Goal: Information Seeking & Learning: Compare options

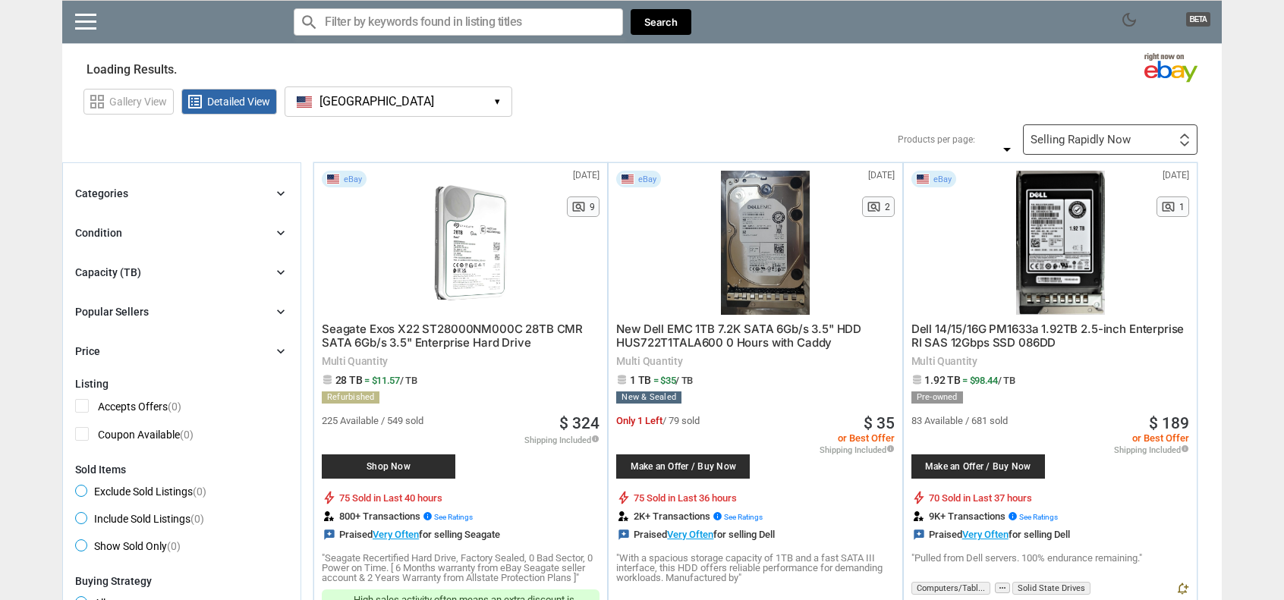
click at [143, 272] on div "Capacity (TB) chevron_right" at bounding box center [181, 272] width 213 height 18
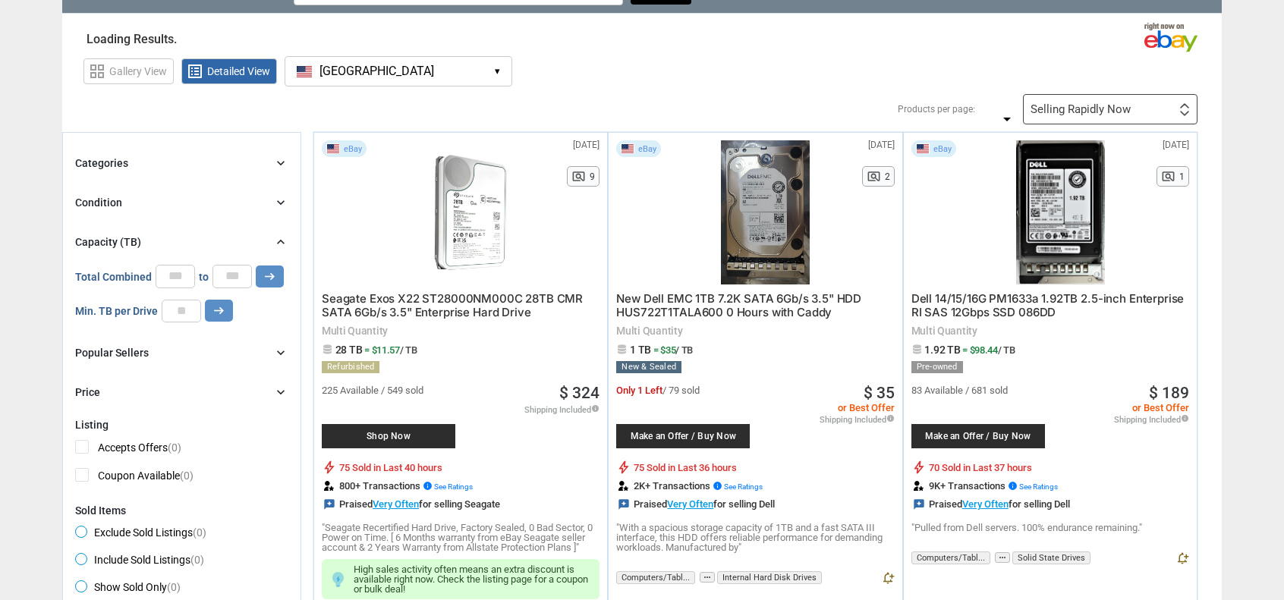
scroll to position [76, 0]
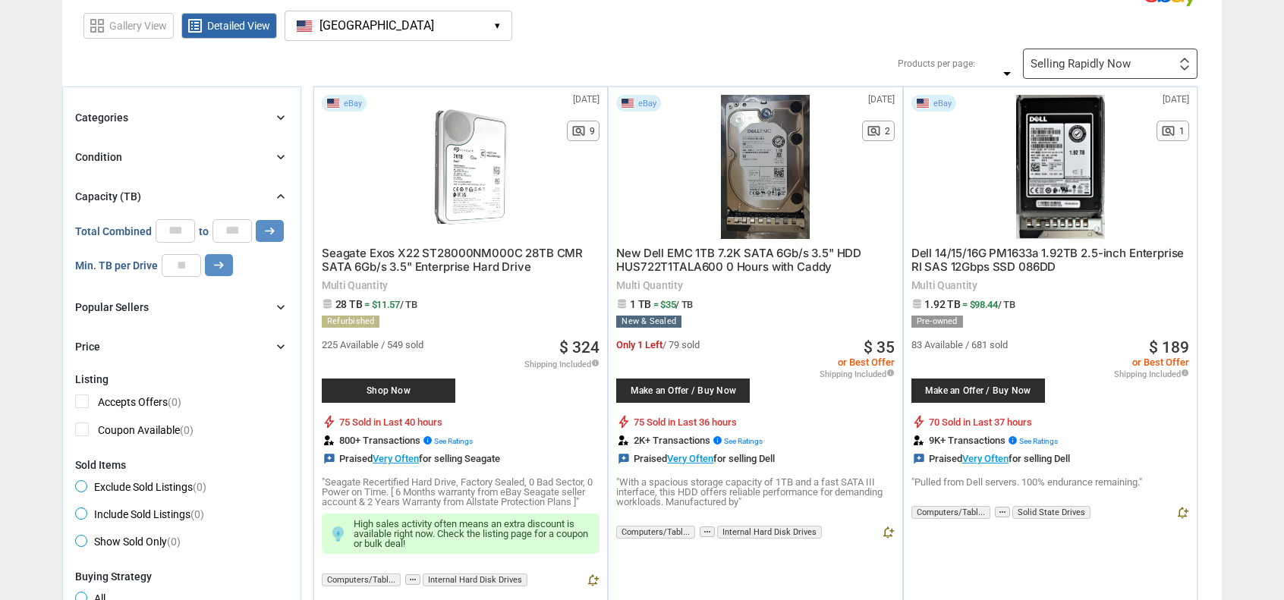
type input "*"
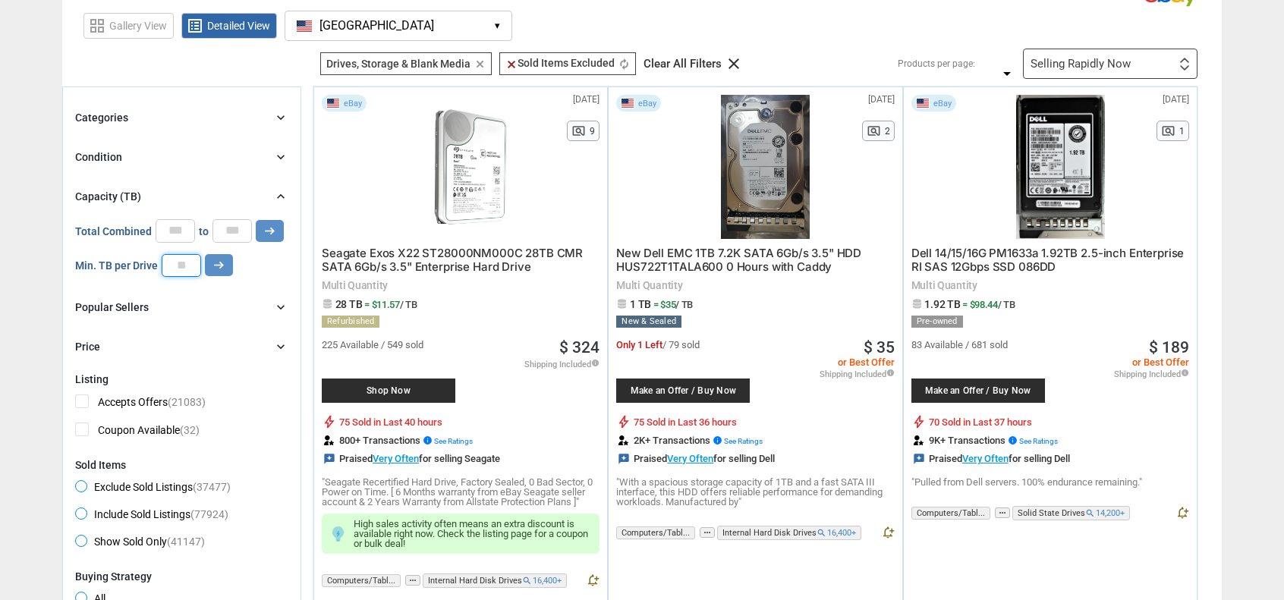
click at [183, 266] on input "number" at bounding box center [181, 265] width 39 height 23
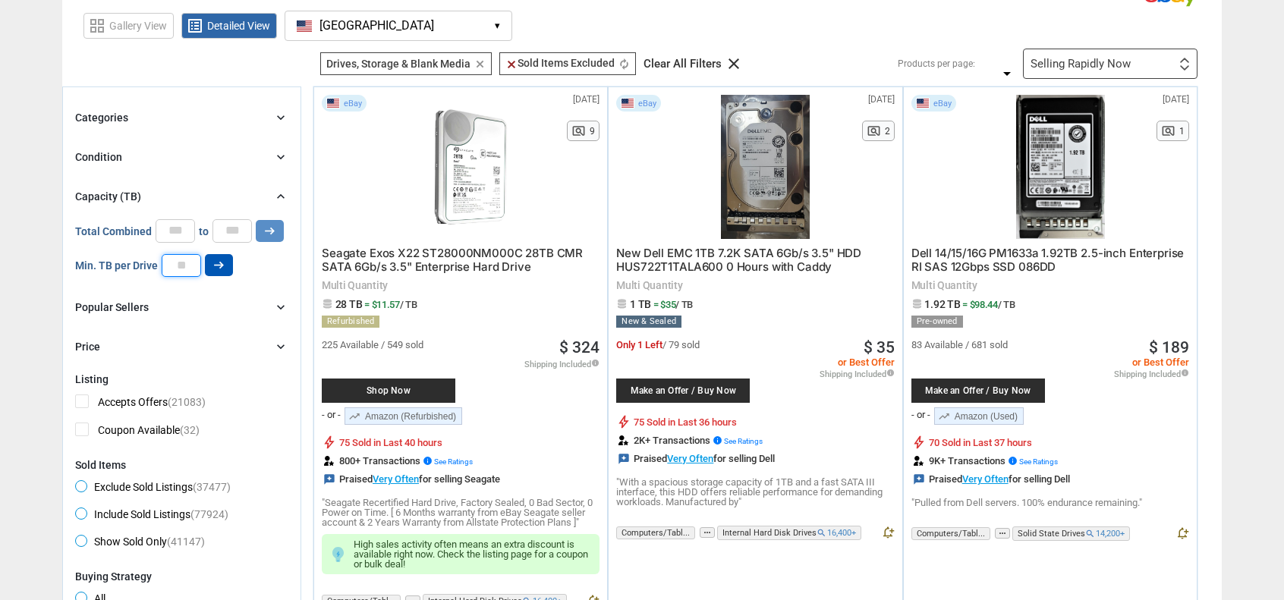
type input "**"
click at [219, 267] on icon "arrow_right_alt" at bounding box center [219, 265] width 14 height 14
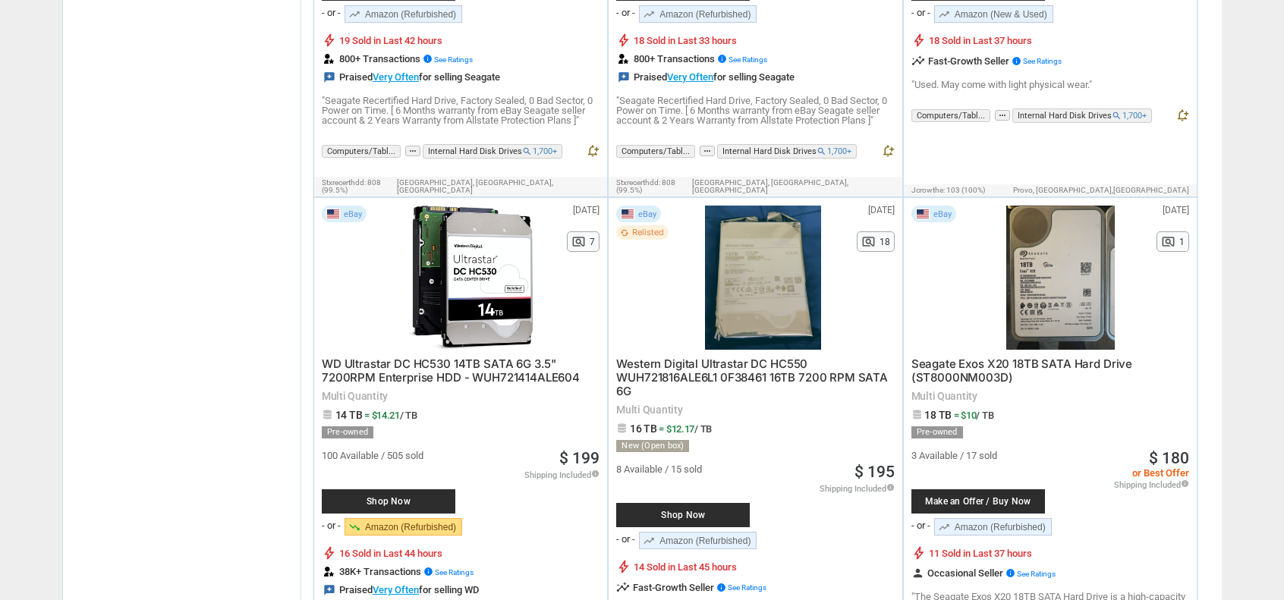
scroll to position [1062, 0]
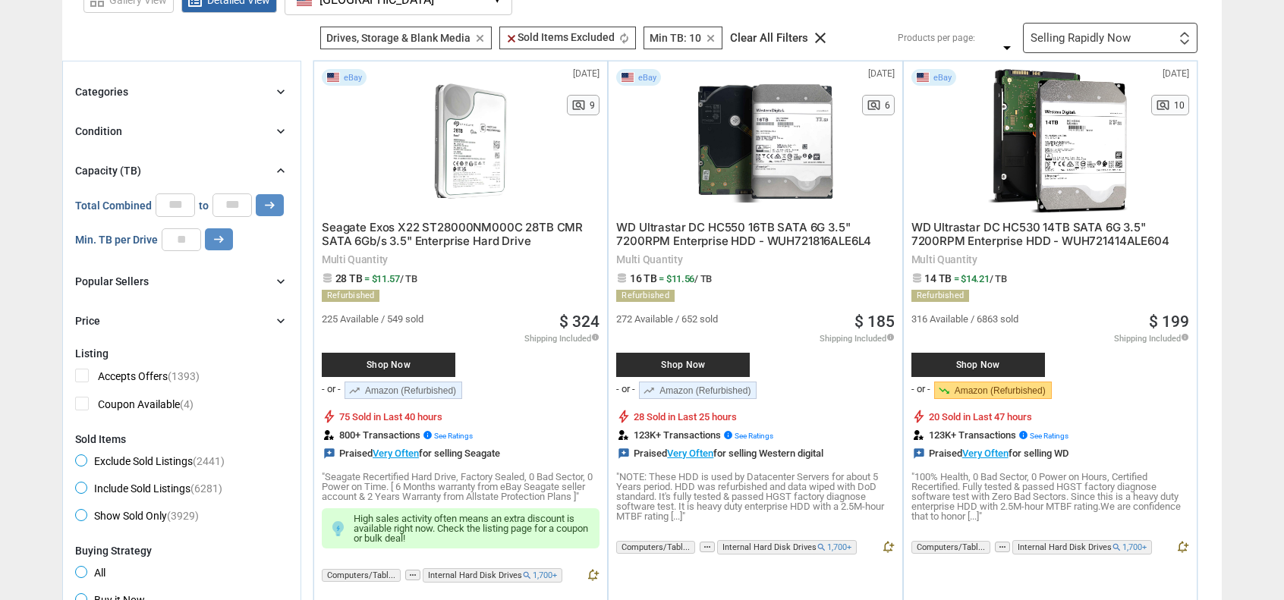
scroll to position [76, 0]
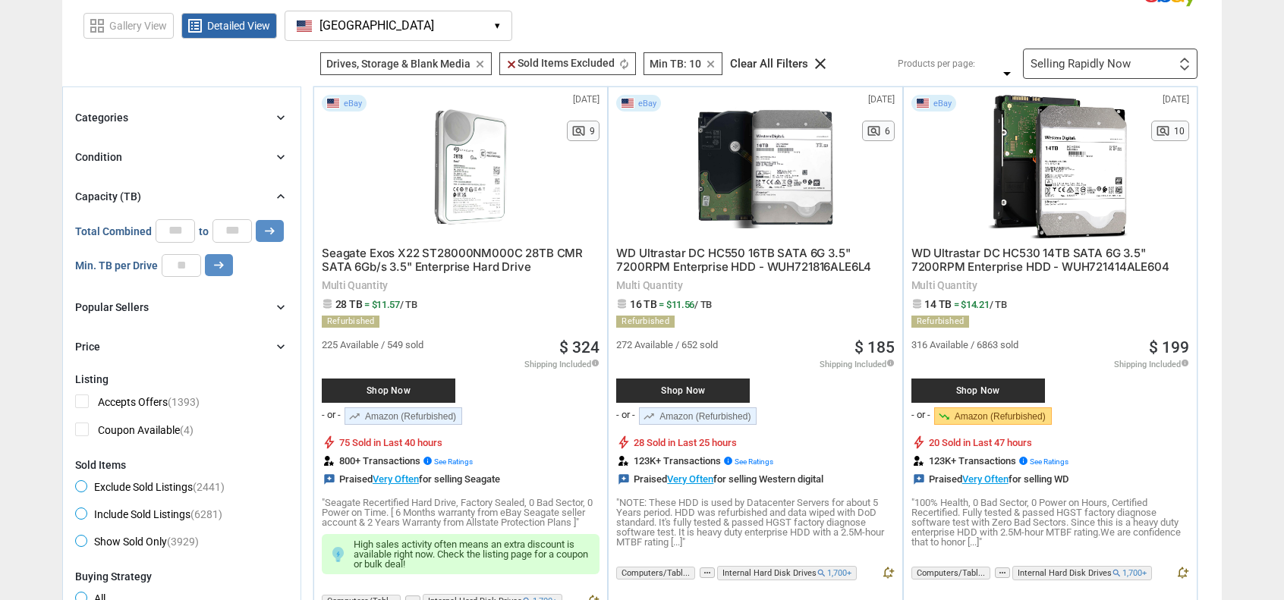
click at [114, 156] on div "Condition" at bounding box center [98, 156] width 47 height 15
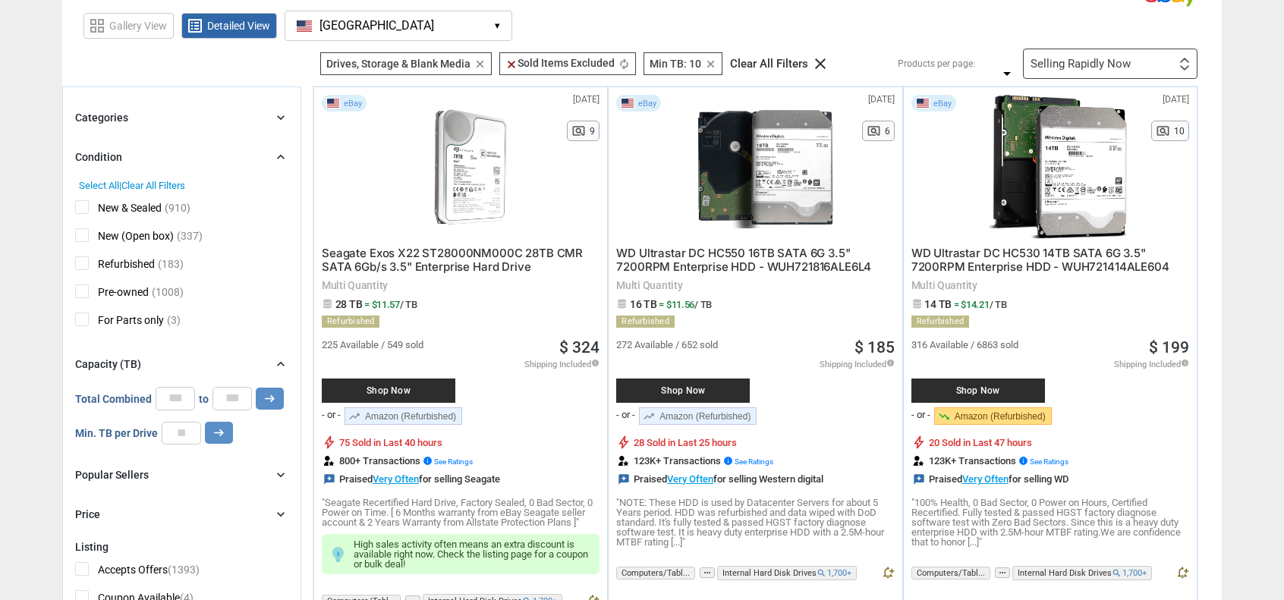
click at [116, 115] on div "Categories" at bounding box center [101, 117] width 53 height 15
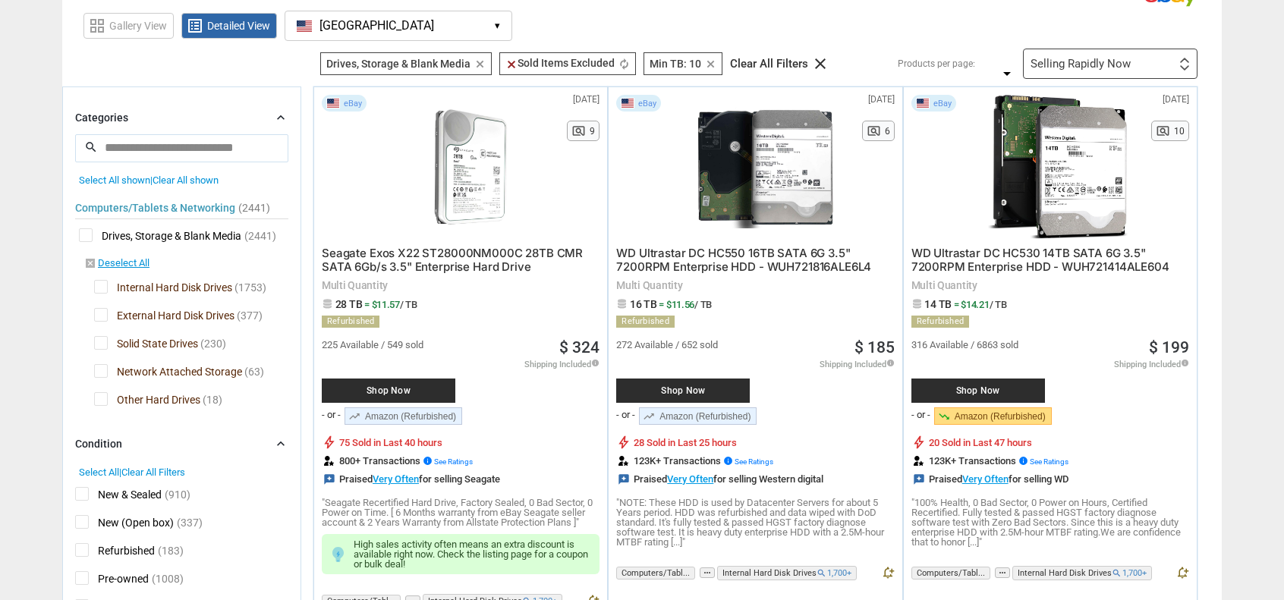
click at [86, 233] on span "Drives, Storage & Blank Media" at bounding box center [160, 237] width 162 height 19
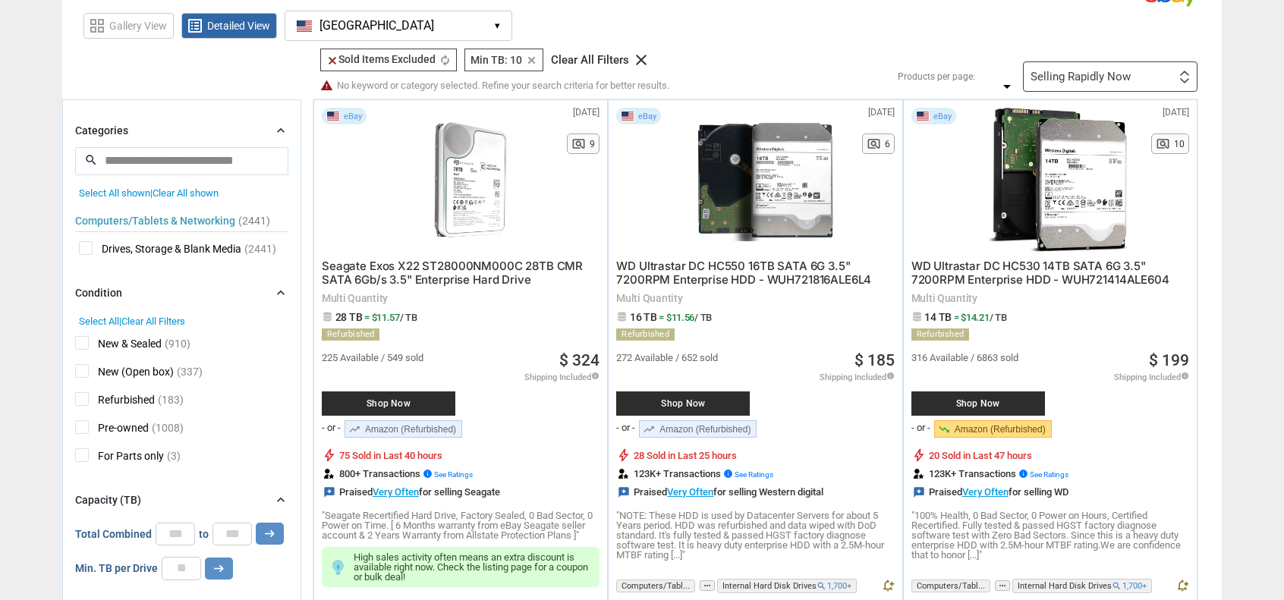
click at [203, 250] on span "Drives, Storage & Blank Media" at bounding box center [160, 250] width 162 height 19
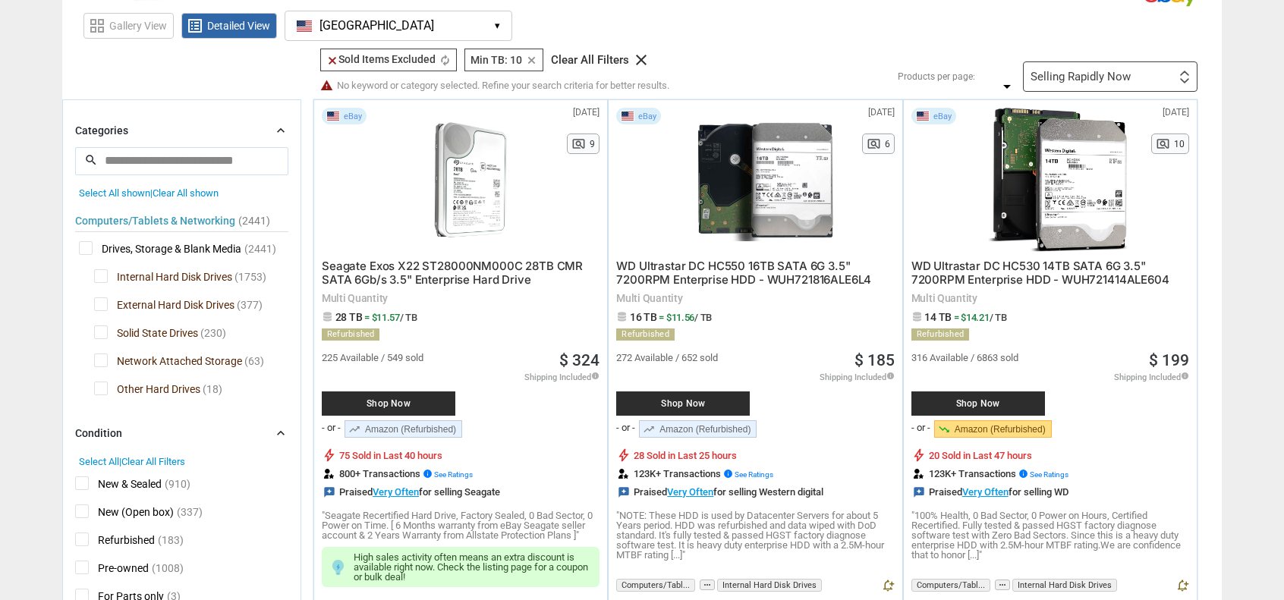
click at [99, 271] on span "Internal Hard Disk Drives" at bounding box center [163, 278] width 138 height 19
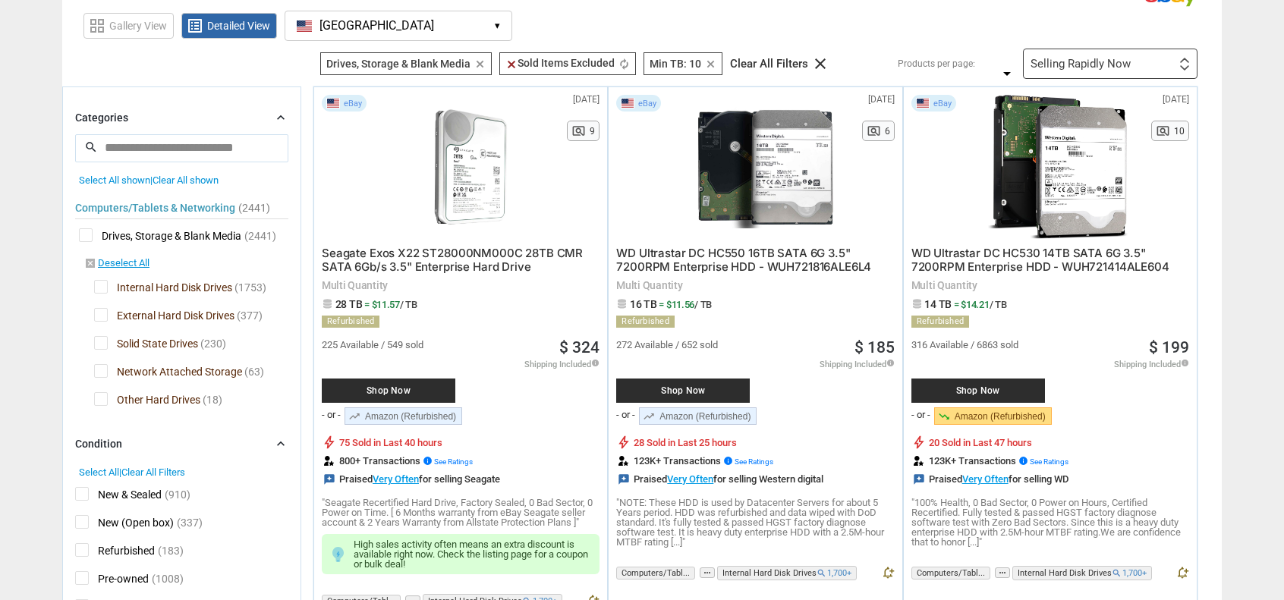
click at [100, 284] on span "Internal Hard Disk Drives" at bounding box center [163, 289] width 138 height 19
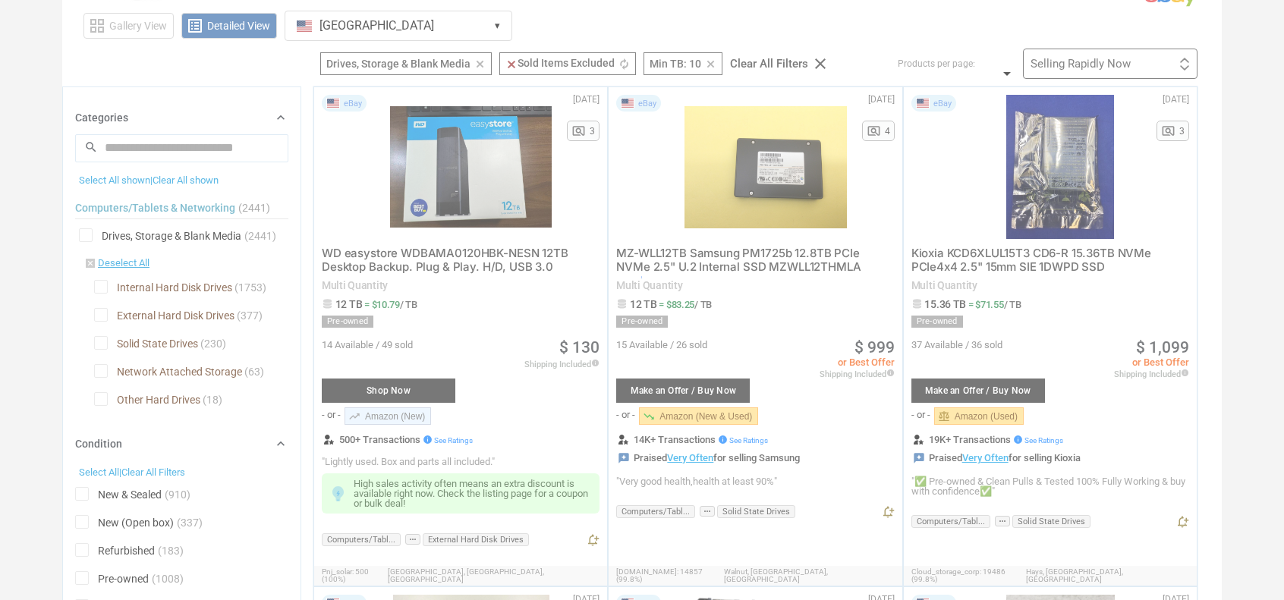
click at [99, 341] on div at bounding box center [642, 300] width 1284 height 600
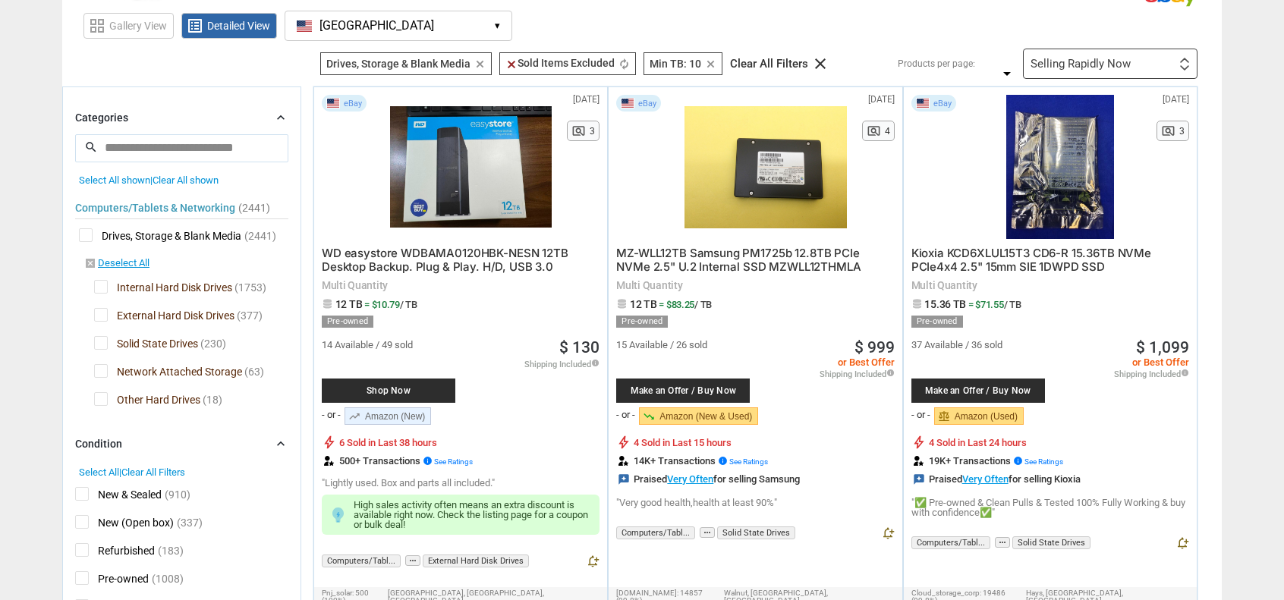
click at [100, 344] on span "Solid State Drives" at bounding box center [146, 345] width 104 height 19
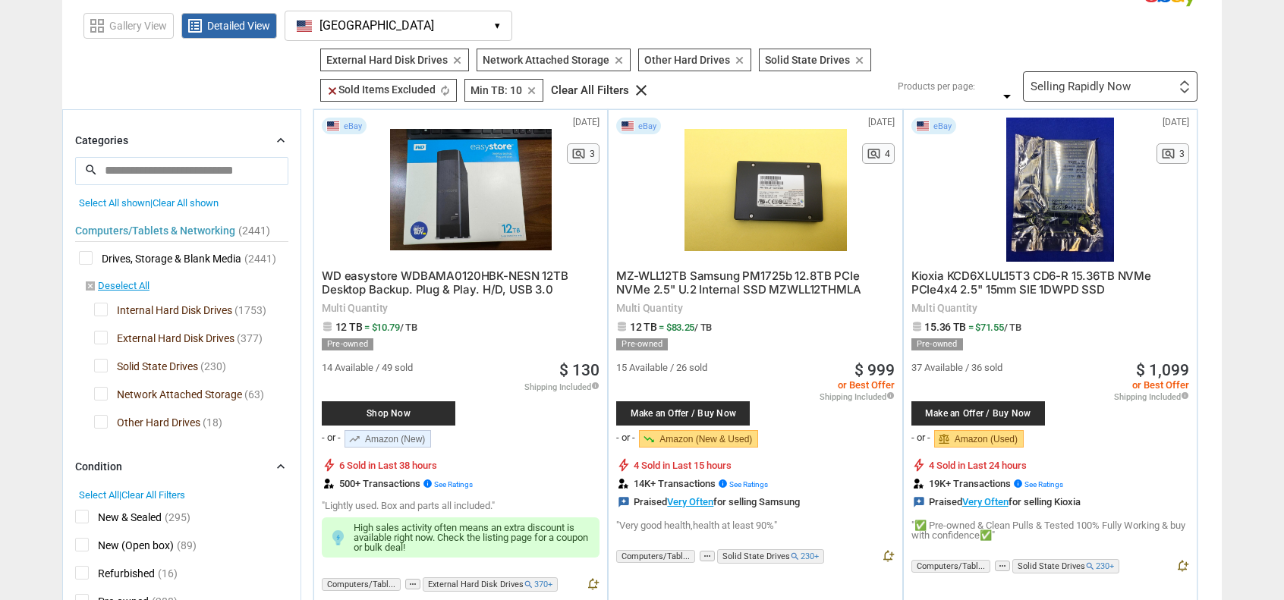
click at [103, 367] on span "Solid State Drives" at bounding box center [146, 368] width 104 height 19
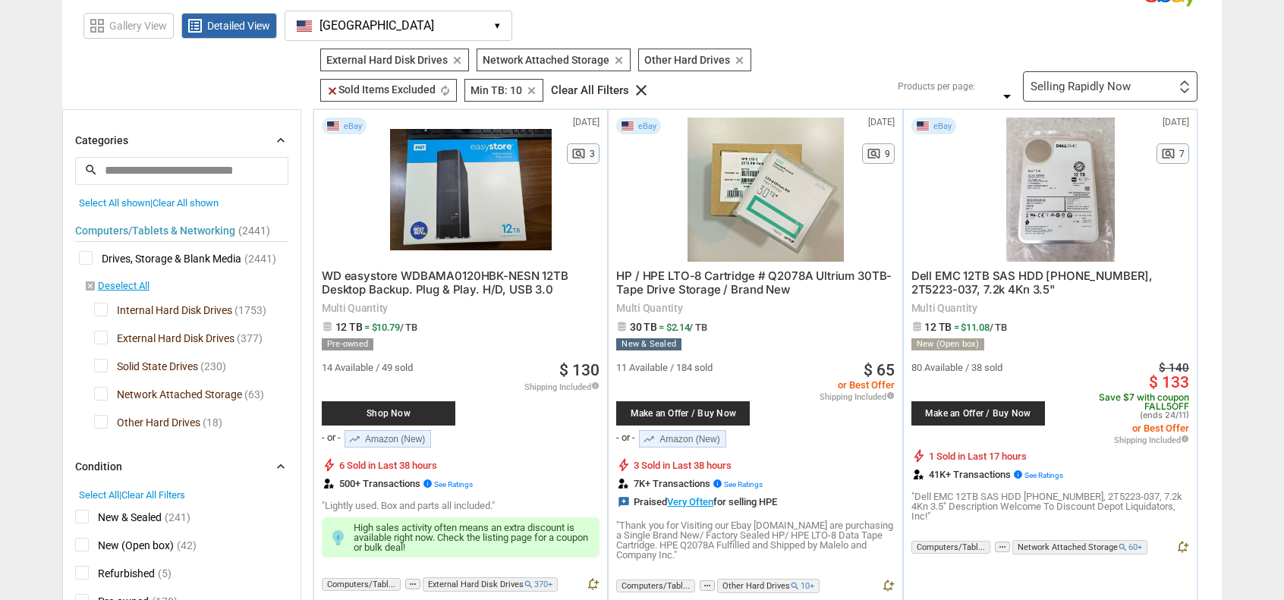
click at [103, 422] on span "Other Hard Drives" at bounding box center [147, 424] width 106 height 19
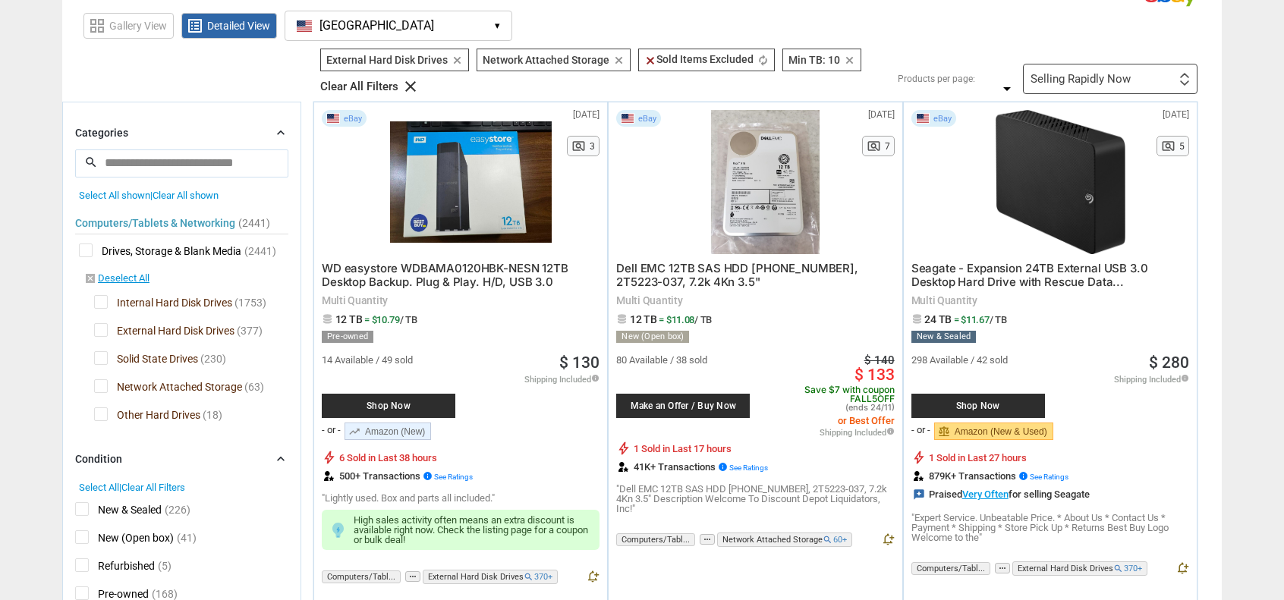
drag, startPoint x: 341, startPoint y: 316, endPoint x: 458, endPoint y: 315, distance: 116.8
click at [458, 315] on span "12 TB = $10.79 / TB" at bounding box center [461, 318] width 278 height 11
click at [505, 338] on div "Pre-owned" at bounding box center [461, 337] width 278 height 12
drag, startPoint x: 451, startPoint y: 179, endPoint x: 1211, endPoint y: 258, distance: 764.2
